Goal: Task Accomplishment & Management: Use online tool/utility

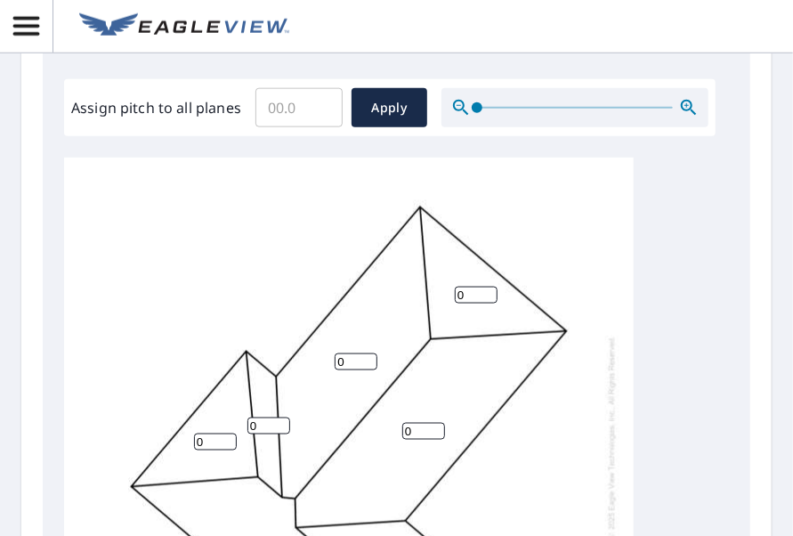
scroll to position [712, 0]
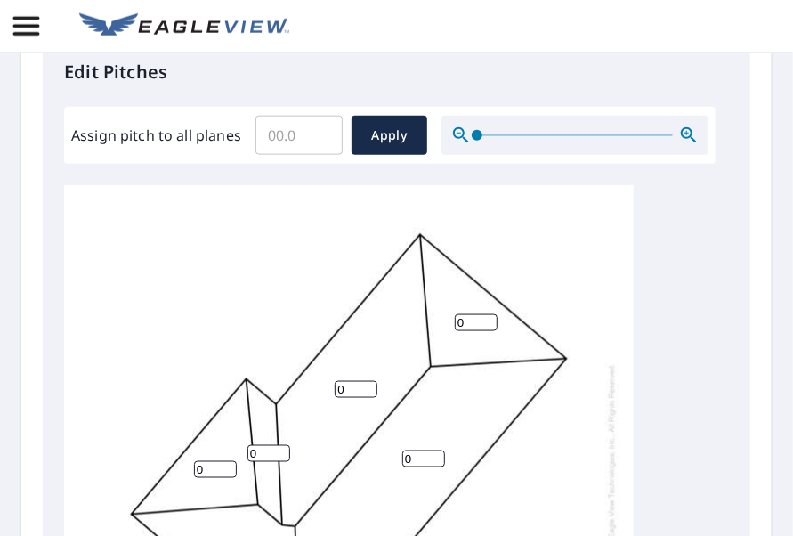
click at [308, 145] on input "Assign pitch to all planes" at bounding box center [298, 135] width 87 height 50
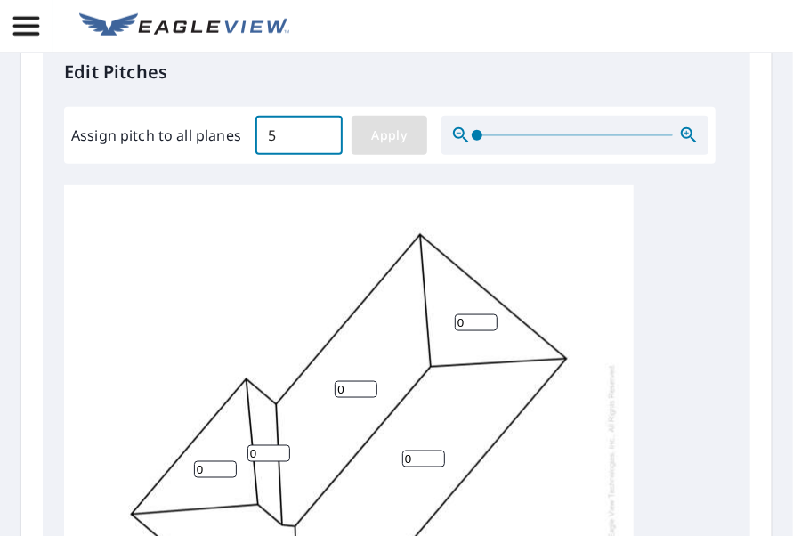
type input "5"
click at [393, 141] on span "Apply" at bounding box center [389, 136] width 47 height 22
type input "5"
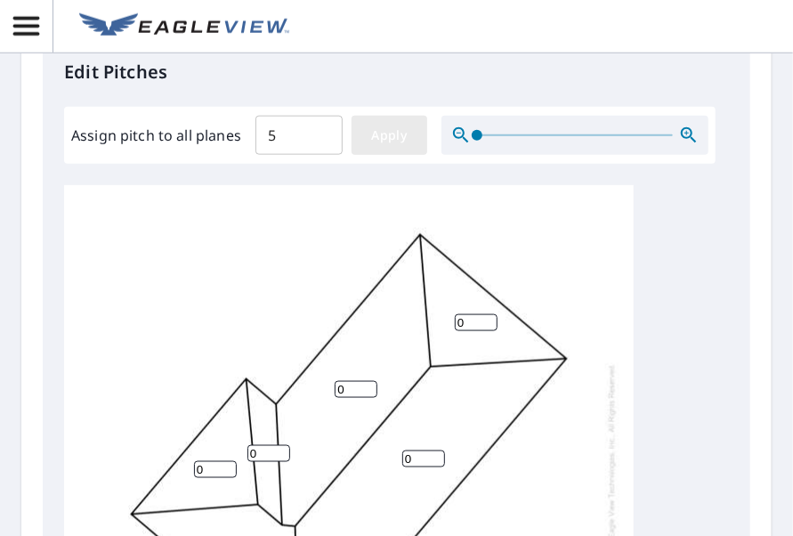
type input "5"
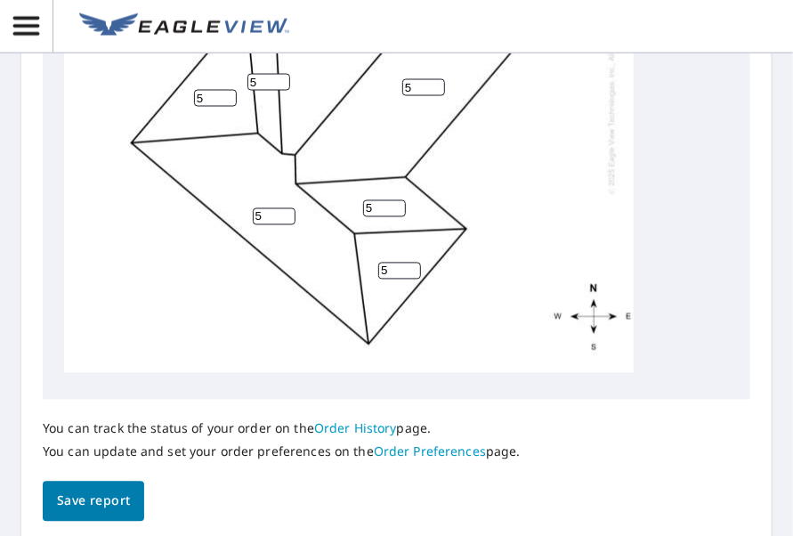
scroll to position [1171, 0]
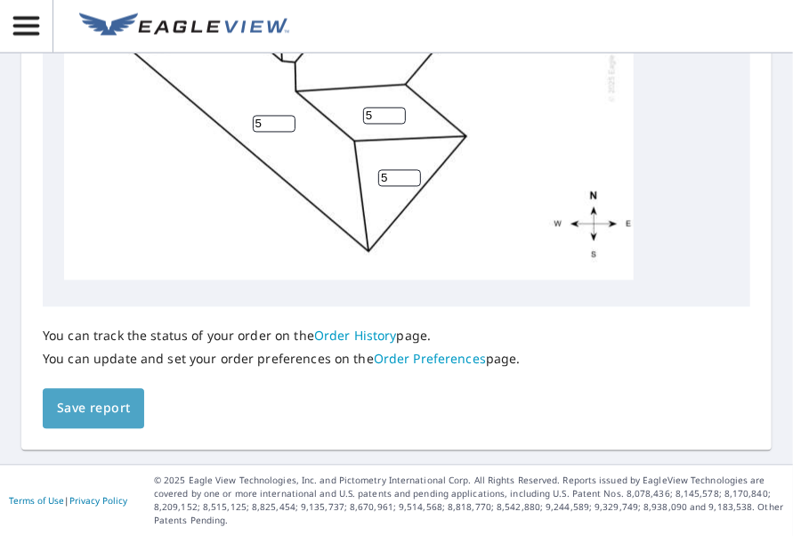
click at [89, 412] on span "Save report" at bounding box center [93, 409] width 73 height 22
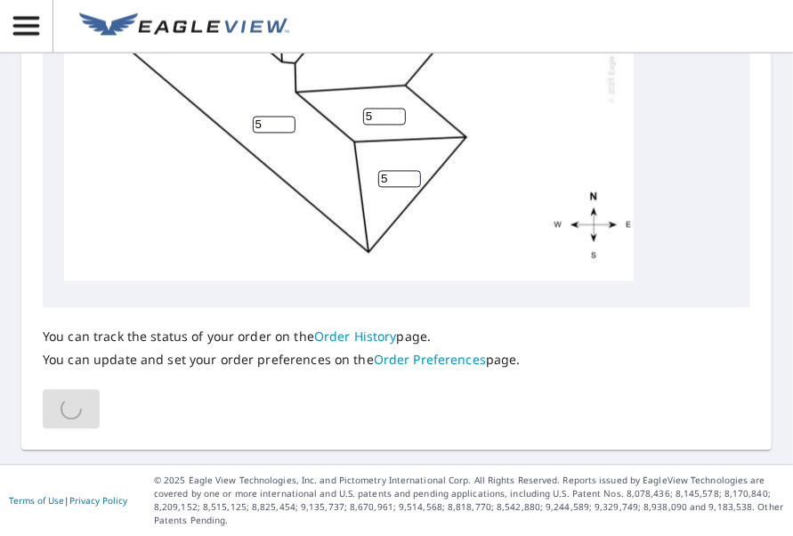
drag, startPoint x: 207, startPoint y: 323, endPoint x: 202, endPoint y: 398, distance: 75.0
click at [202, 398] on div "You can track the status of your order on the Order History page. You can updat…" at bounding box center [397, 368] width 708 height 121
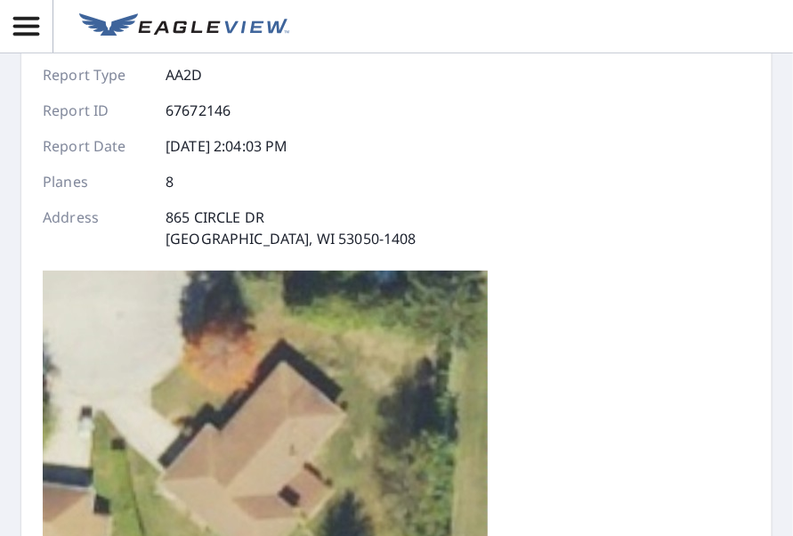
scroll to position [0, 0]
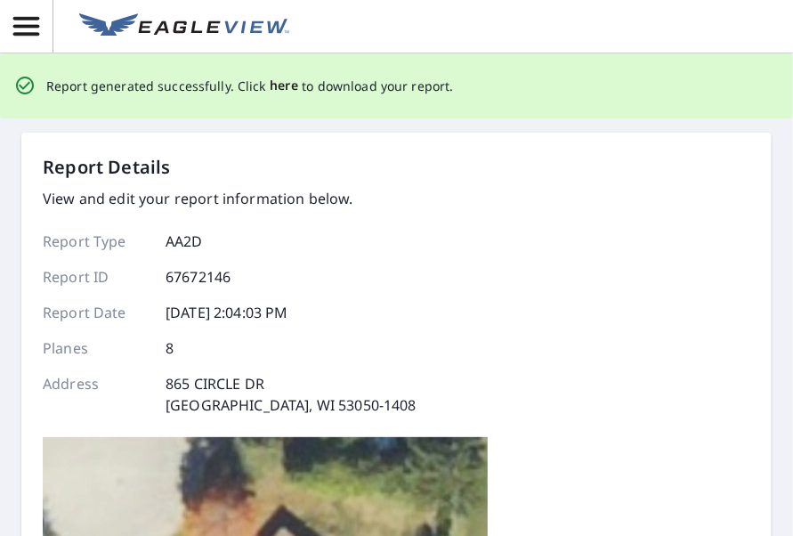
click at [281, 92] on span "here" at bounding box center [284, 86] width 29 height 22
